Goal: Contribute content

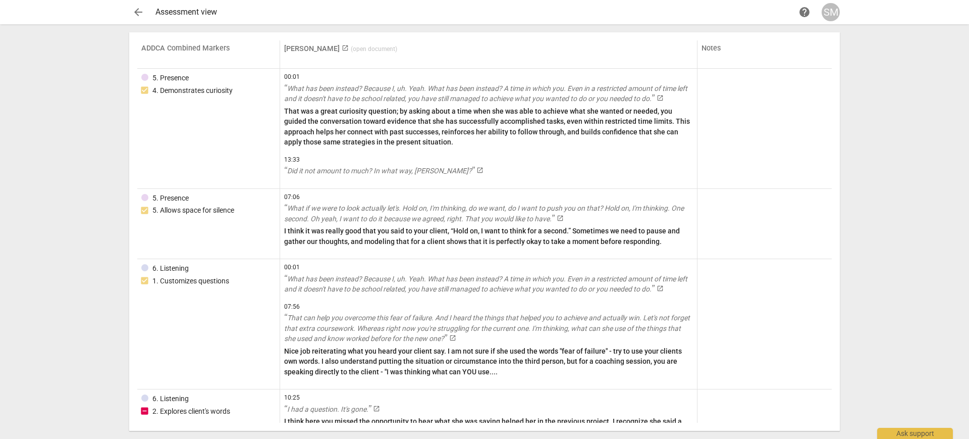
click at [148, 5] on div "arrow_back Assessment view help SM" at bounding box center [484, 12] width 711 height 18
click at [140, 11] on span "arrow_back" at bounding box center [138, 12] width 12 height 12
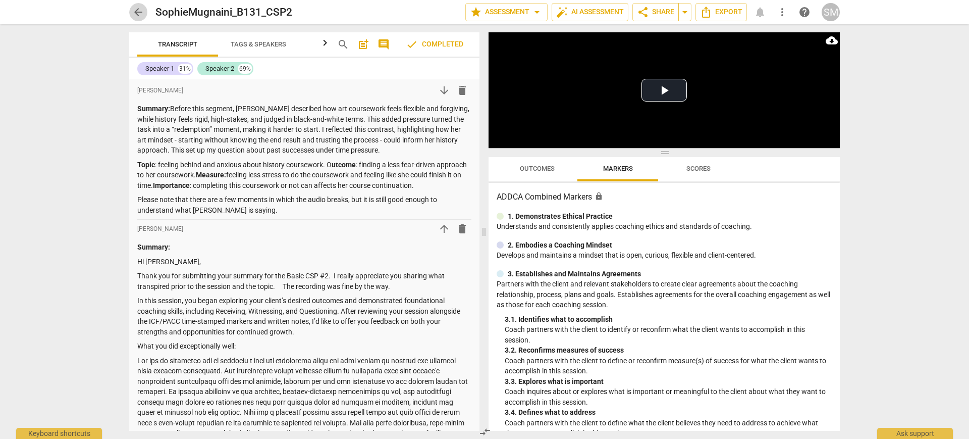
click at [140, 11] on span "arrow_back" at bounding box center [138, 12] width 12 height 12
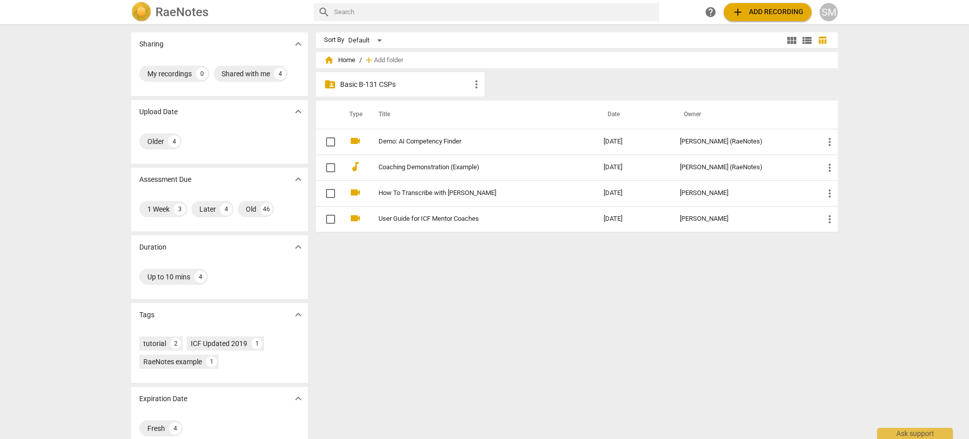
click at [140, 11] on img at bounding box center [141, 12] width 20 height 20
click at [389, 83] on p "Basic B-131 CSPs" at bounding box center [405, 84] width 130 height 11
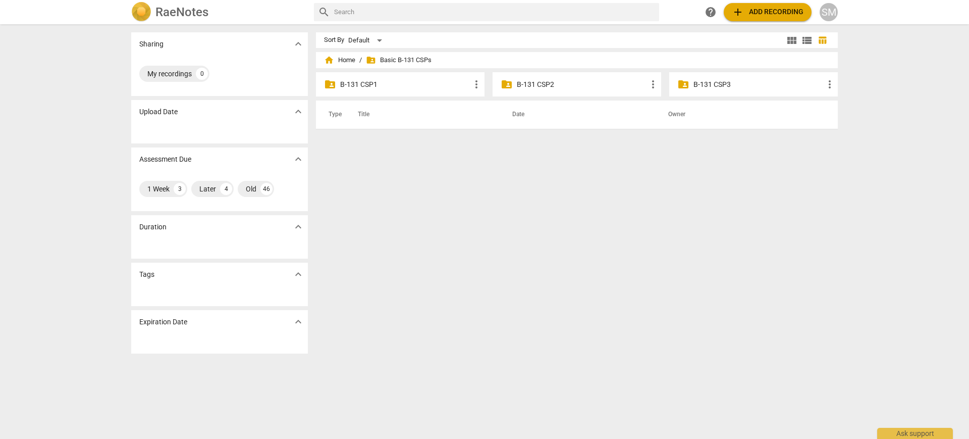
click at [701, 83] on p "B-131 CSP3" at bounding box center [759, 84] width 130 height 11
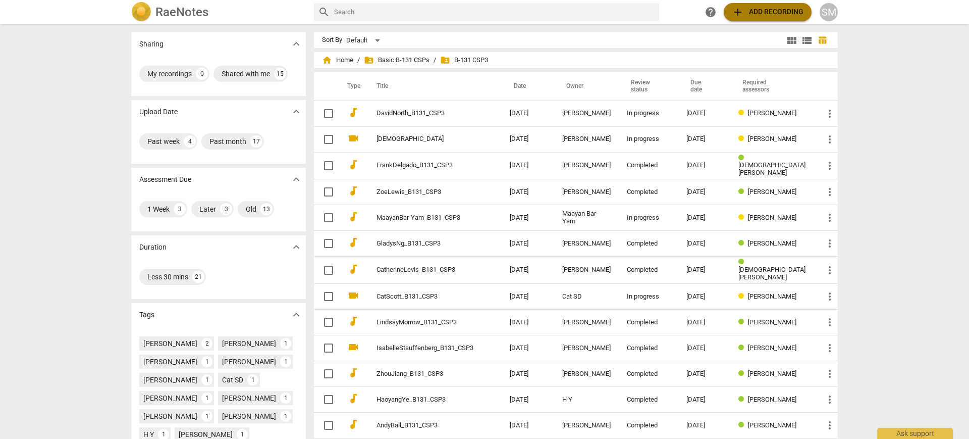
click at [784, 13] on span "add Add recording" at bounding box center [768, 12] width 72 height 12
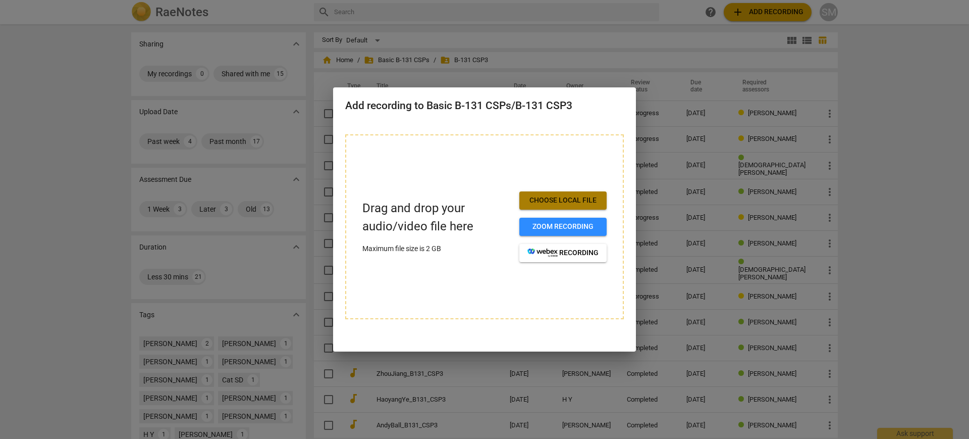
click at [585, 199] on span "Choose local file" at bounding box center [562, 200] width 71 height 10
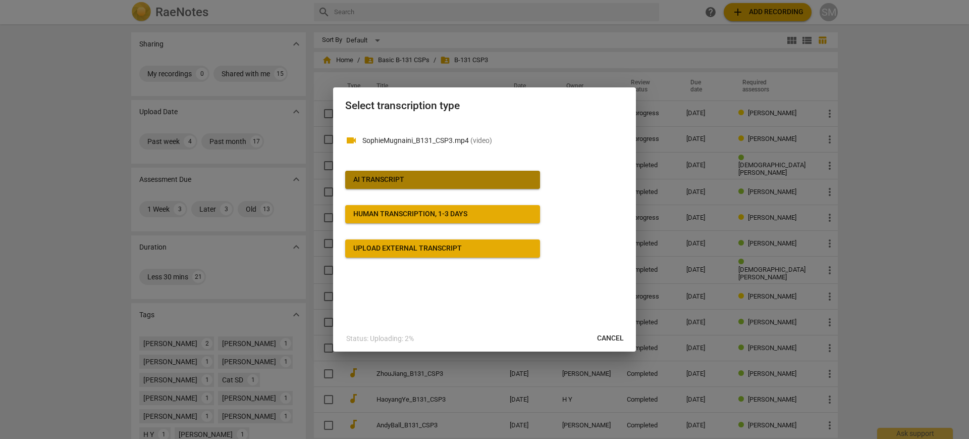
click at [490, 181] on span "AI Transcript" at bounding box center [442, 180] width 179 height 10
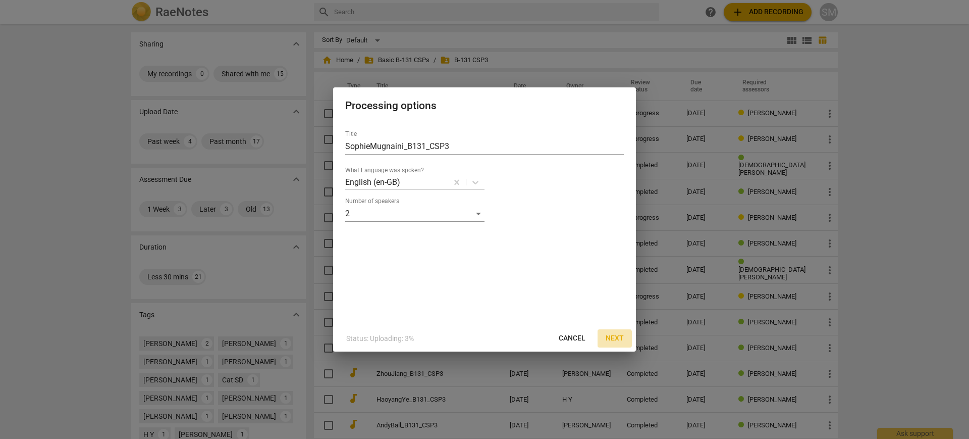
click at [607, 338] on button "Next" at bounding box center [615, 338] width 34 height 18
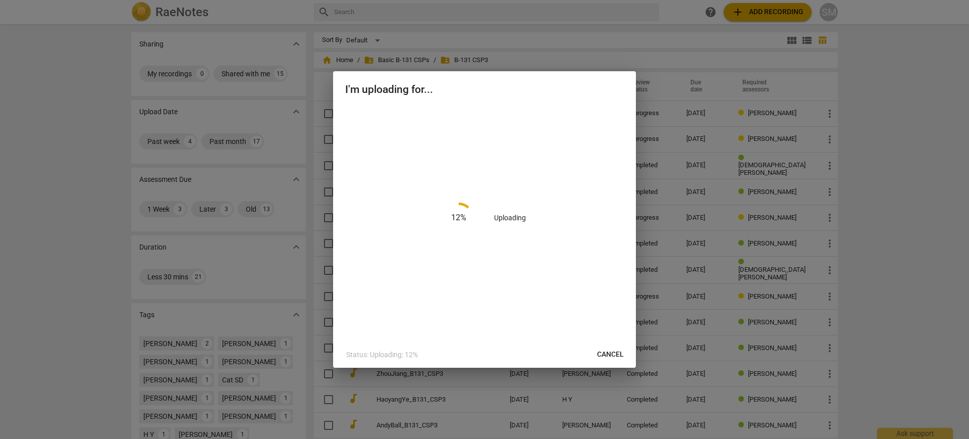
drag, startPoint x: 489, startPoint y: 88, endPoint x: 345, endPoint y: 212, distance: 190.4
click at [345, 212] on div "I'm uploading for... 12 % Uploading Status: Uploading: 12% Cancel" at bounding box center [484, 219] width 303 height 296
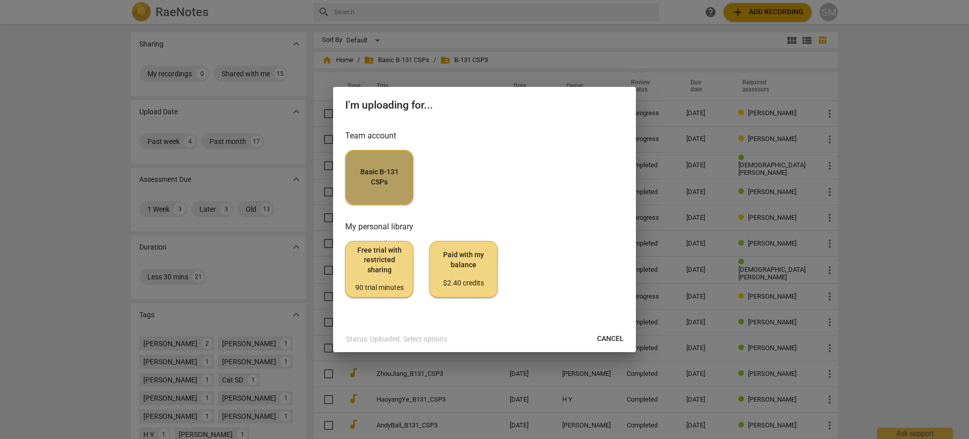
click at [386, 184] on span "Basic B-131 CSPs" at bounding box center [379, 177] width 51 height 20
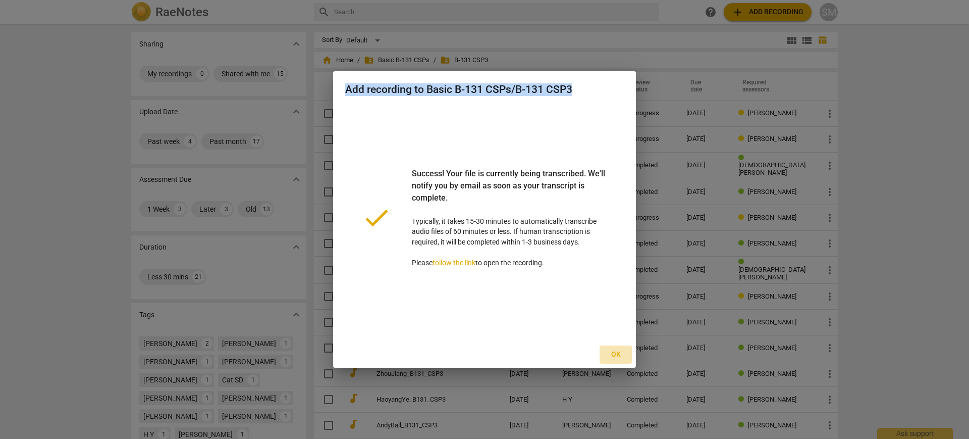
click at [616, 352] on span "Ok" at bounding box center [616, 354] width 16 height 10
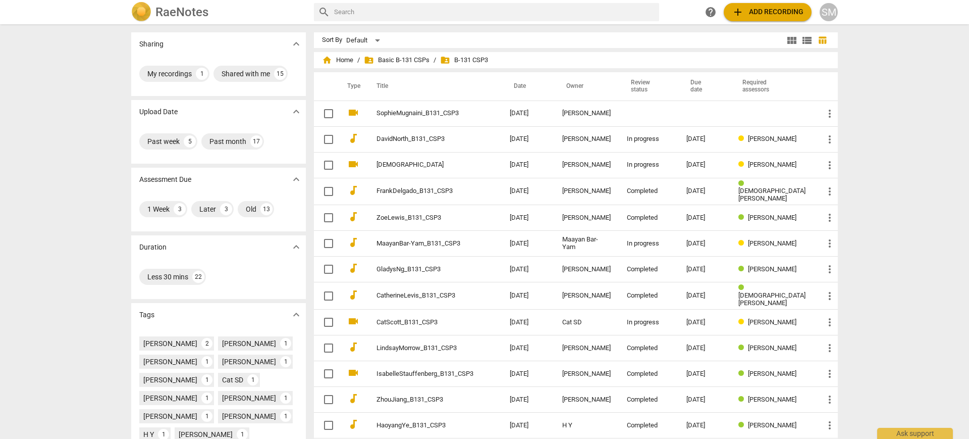
click at [520, 87] on th "Date" at bounding box center [528, 86] width 52 height 28
click at [514, 87] on th "Date" at bounding box center [528, 86] width 52 height 28
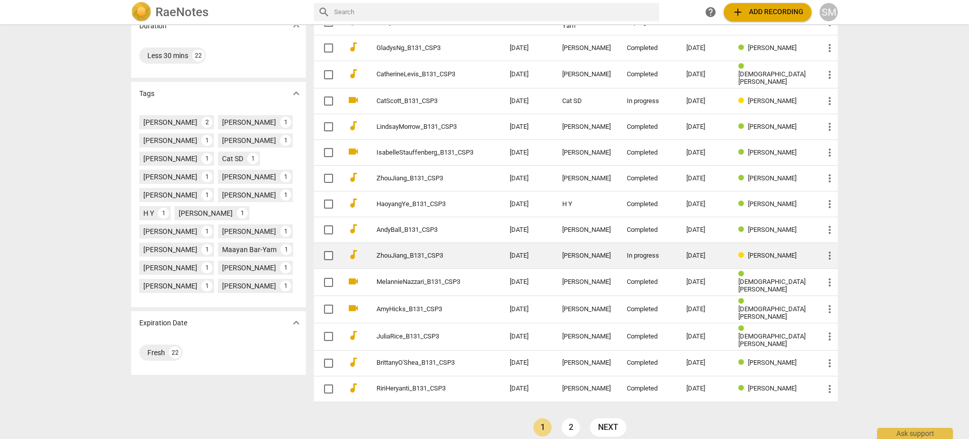
scroll to position [224, 0]
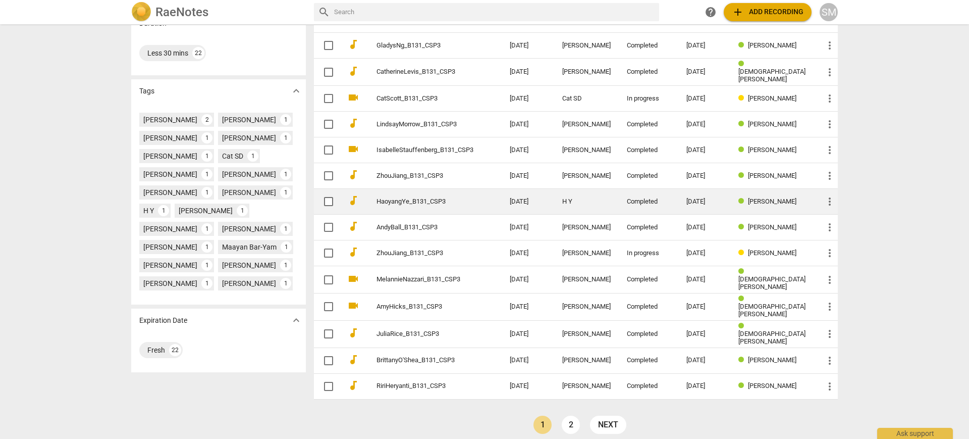
click at [614, 415] on link "next" at bounding box center [608, 424] width 36 height 18
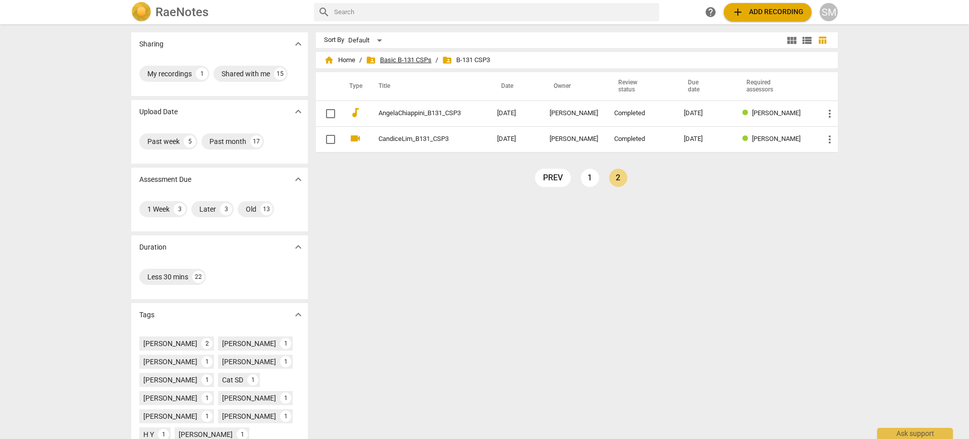
click at [395, 56] on span "folder_shared Basic B-131 CSPs" at bounding box center [399, 60] width 66 height 10
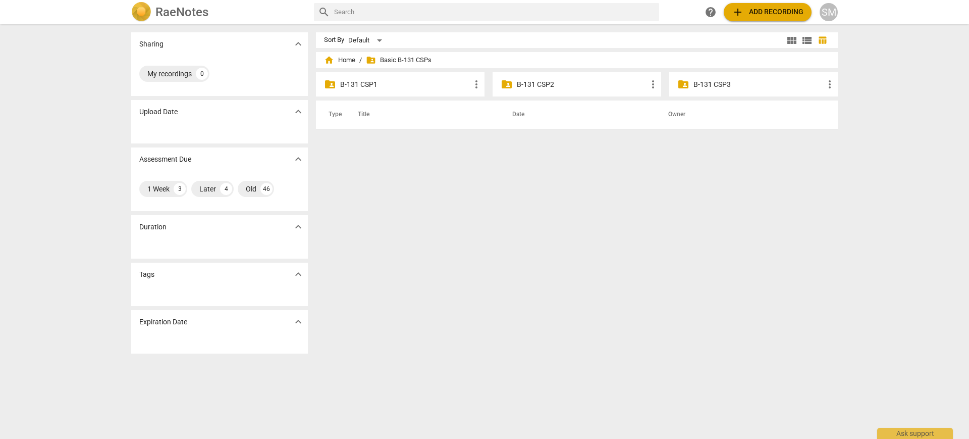
click at [714, 80] on p "B-131 CSP3" at bounding box center [759, 84] width 130 height 11
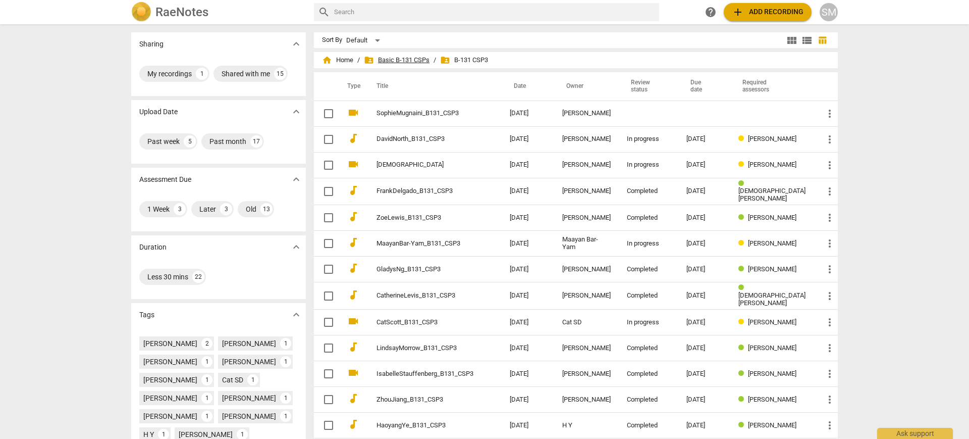
click at [394, 61] on span "folder_shared Basic B-131 CSPs" at bounding box center [397, 60] width 66 height 10
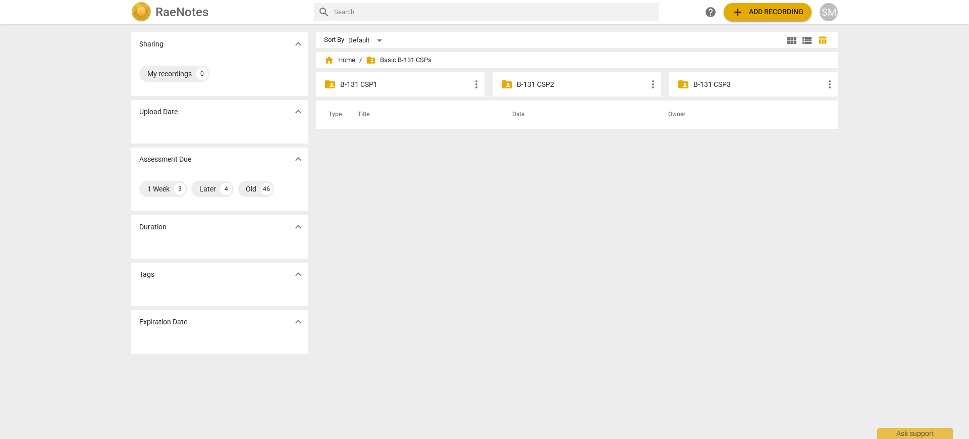
click at [541, 87] on p "B-131 CSP2" at bounding box center [582, 84] width 130 height 11
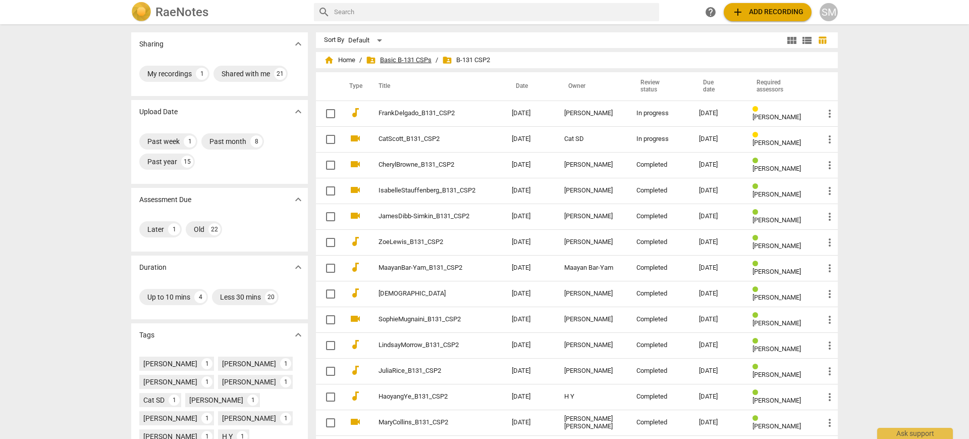
click at [395, 56] on span "folder_shared Basic B-131 CSPs" at bounding box center [399, 60] width 66 height 10
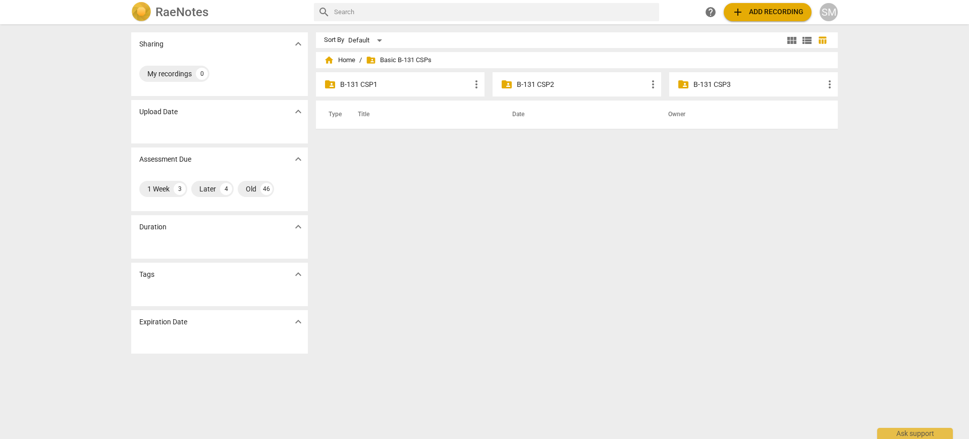
click at [385, 83] on p "B-131 CSP1" at bounding box center [405, 84] width 130 height 11
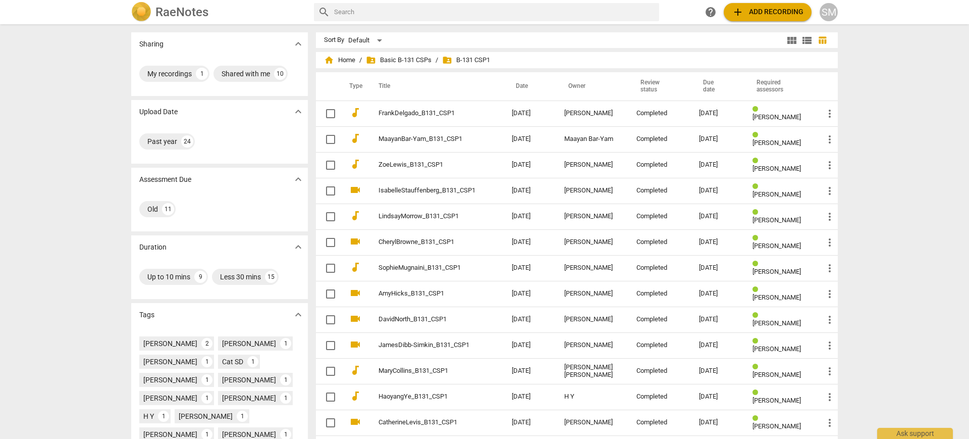
click at [475, 60] on span "folder_shared B-131 CSP1" at bounding box center [466, 60] width 48 height 10
click at [410, 63] on span "folder_shared Basic B-131 CSPs" at bounding box center [399, 60] width 66 height 10
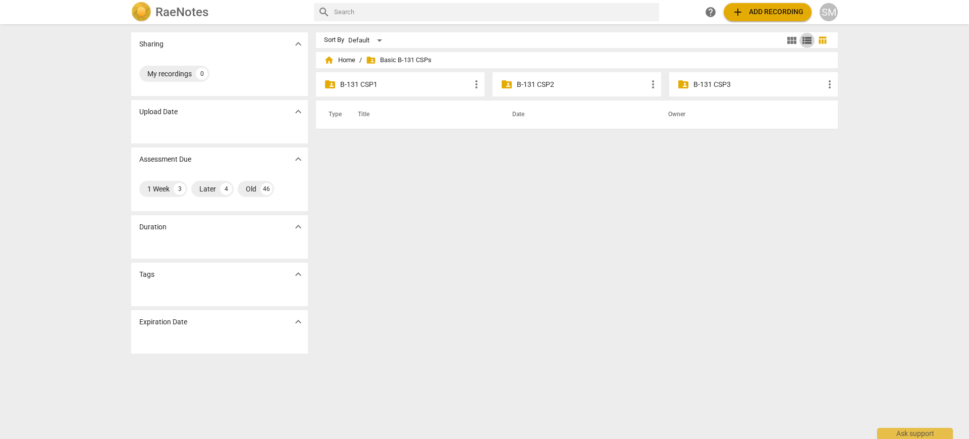
click at [810, 35] on span "view_list" at bounding box center [807, 40] width 12 height 12
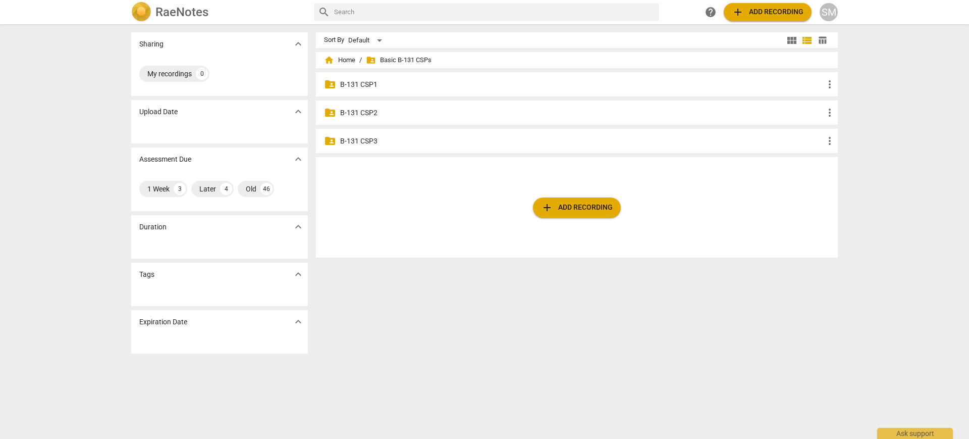
click at [353, 143] on p "B-131 CSP3" at bounding box center [582, 141] width 484 height 11
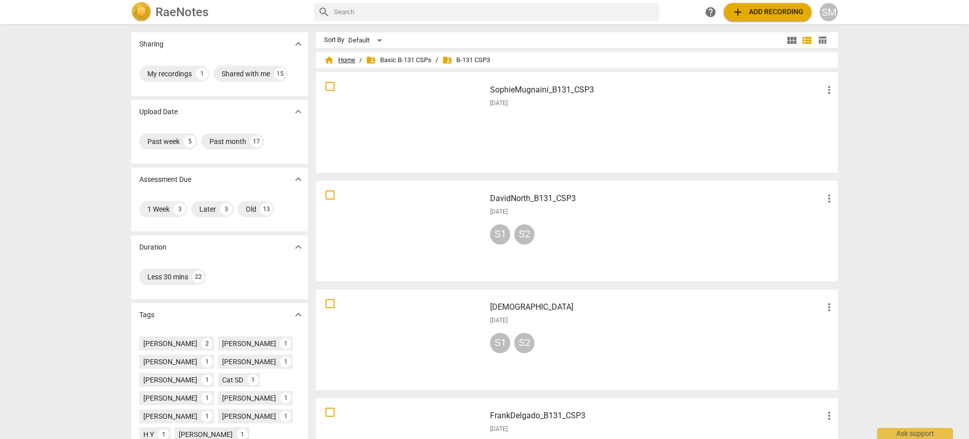
click at [338, 60] on span "home Home" at bounding box center [339, 60] width 31 height 10
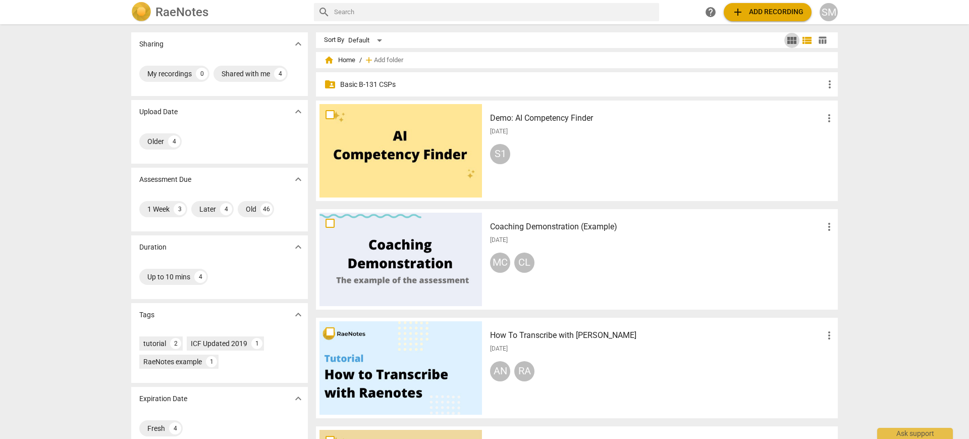
click at [789, 42] on span "view_module" at bounding box center [792, 40] width 12 height 12
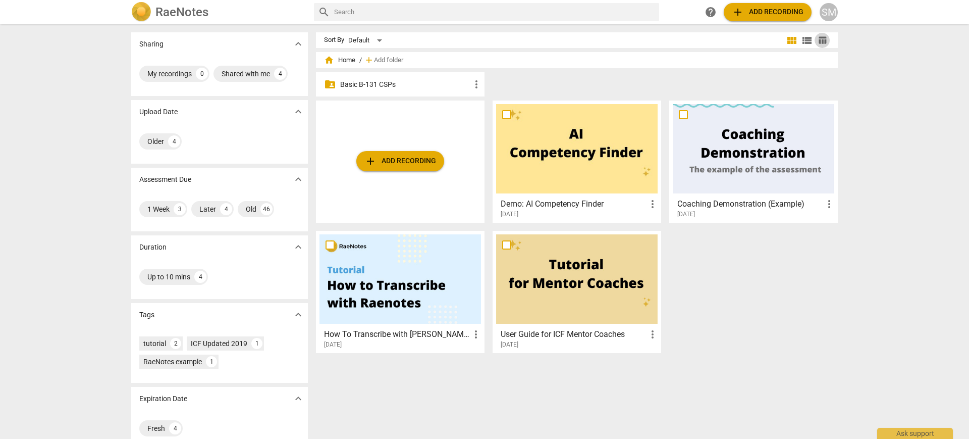
click at [821, 39] on span "table_chart" at bounding box center [823, 40] width 10 height 10
